Goal: Task Accomplishment & Management: Manage account settings

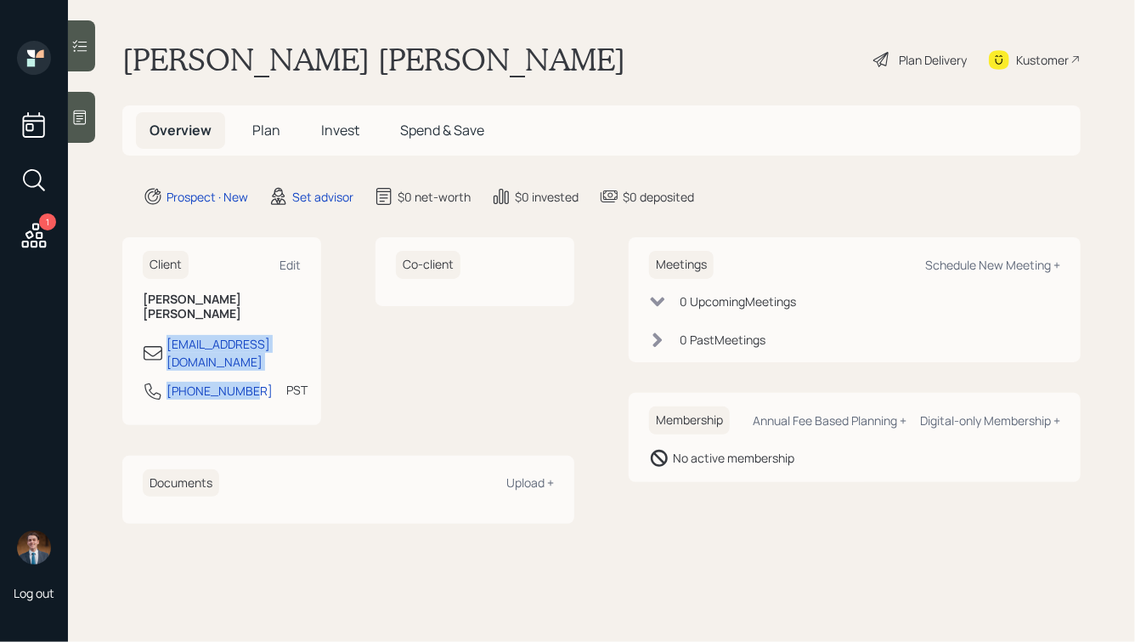
drag, startPoint x: 247, startPoint y: 360, endPoint x: 134, endPoint y: 331, distance: 116.6
click at [134, 331] on div "Client Edit [PERSON_NAME] [PERSON_NAME] [EMAIL_ADDRESS][DOMAIN_NAME] [PHONE_NUM…" at bounding box center [221, 330] width 199 height 187
click at [194, 284] on div "Client Edit Tony val vdolid@gmail.com 619-947-0102 PST Currently 11:39 AM" at bounding box center [221, 330] width 199 height 187
drag, startPoint x: 166, startPoint y: 363, endPoint x: 248, endPoint y: 372, distance: 82.9
click at [248, 381] on div "619-947-0102 PST Currently 11:39 AM" at bounding box center [222, 396] width 158 height 31
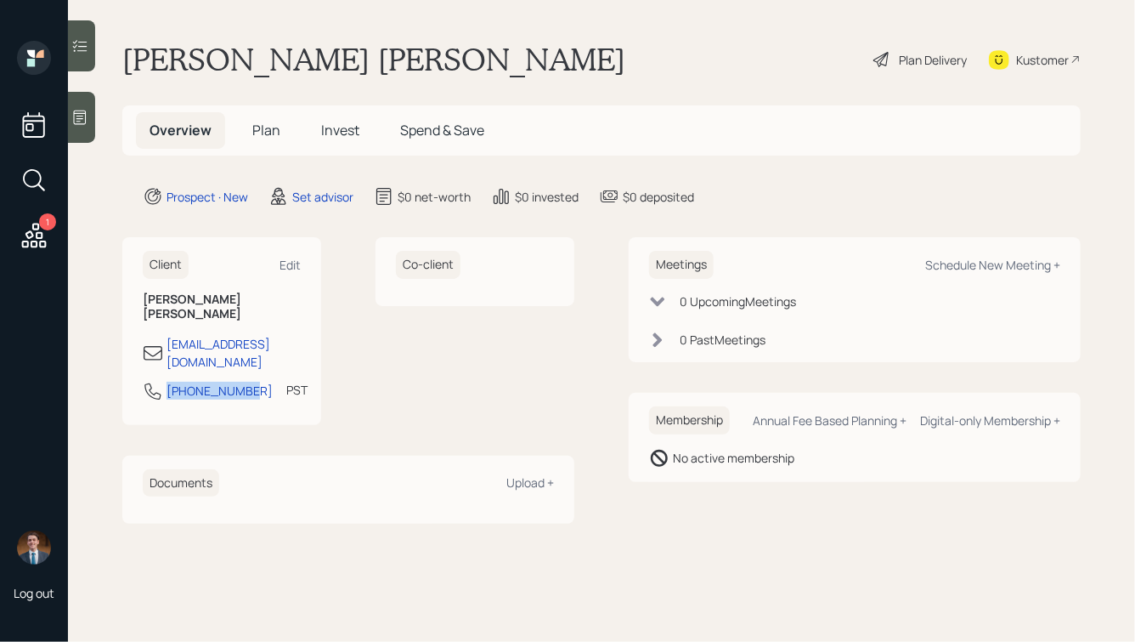
copy div "619-947-0102"
click at [1002, 266] on div "Schedule New Meeting +" at bounding box center [992, 265] width 135 height 16
select select "round-robin"
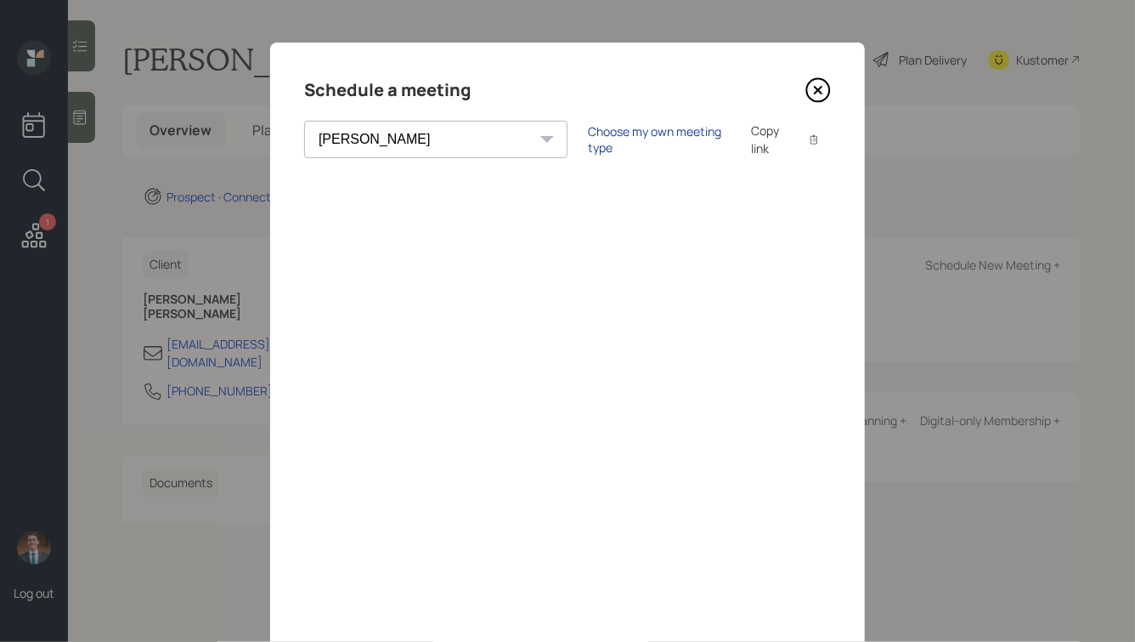
click at [588, 143] on div "Choose my own meeting type" at bounding box center [659, 139] width 143 height 32
